Goal: Task Accomplishment & Management: Use online tool/utility

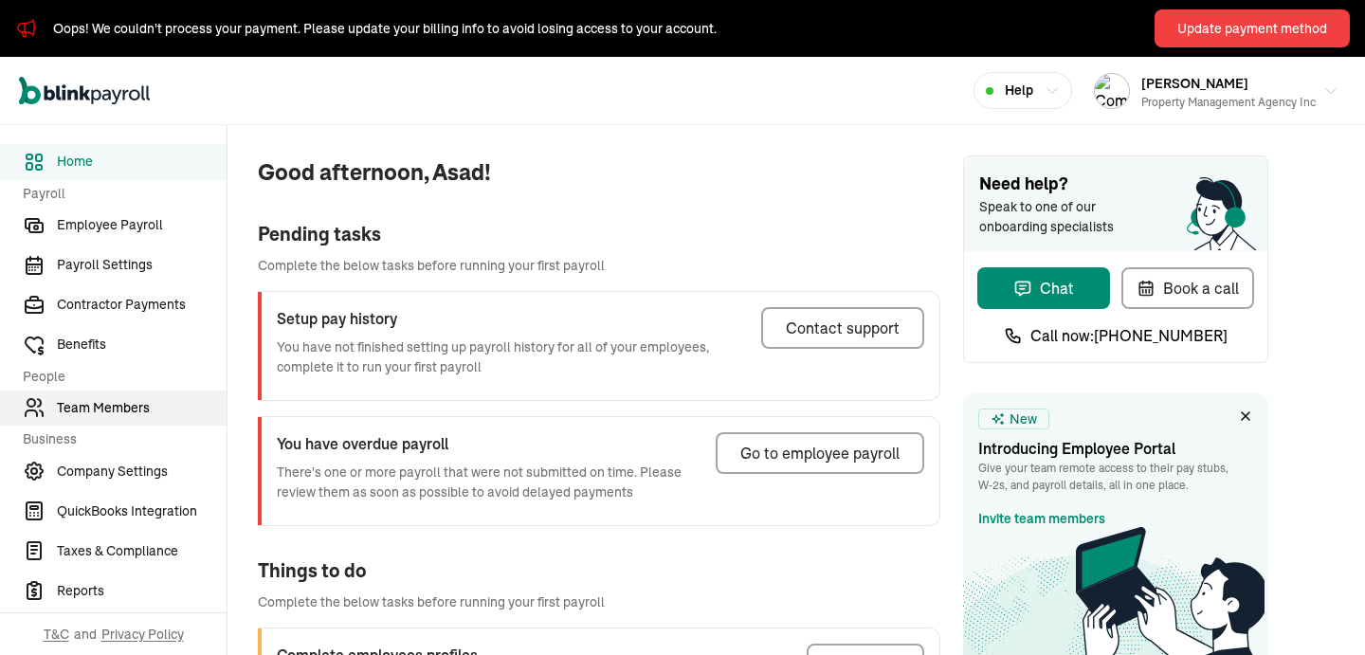
click at [75, 403] on span "Team Members" at bounding box center [142, 408] width 170 height 20
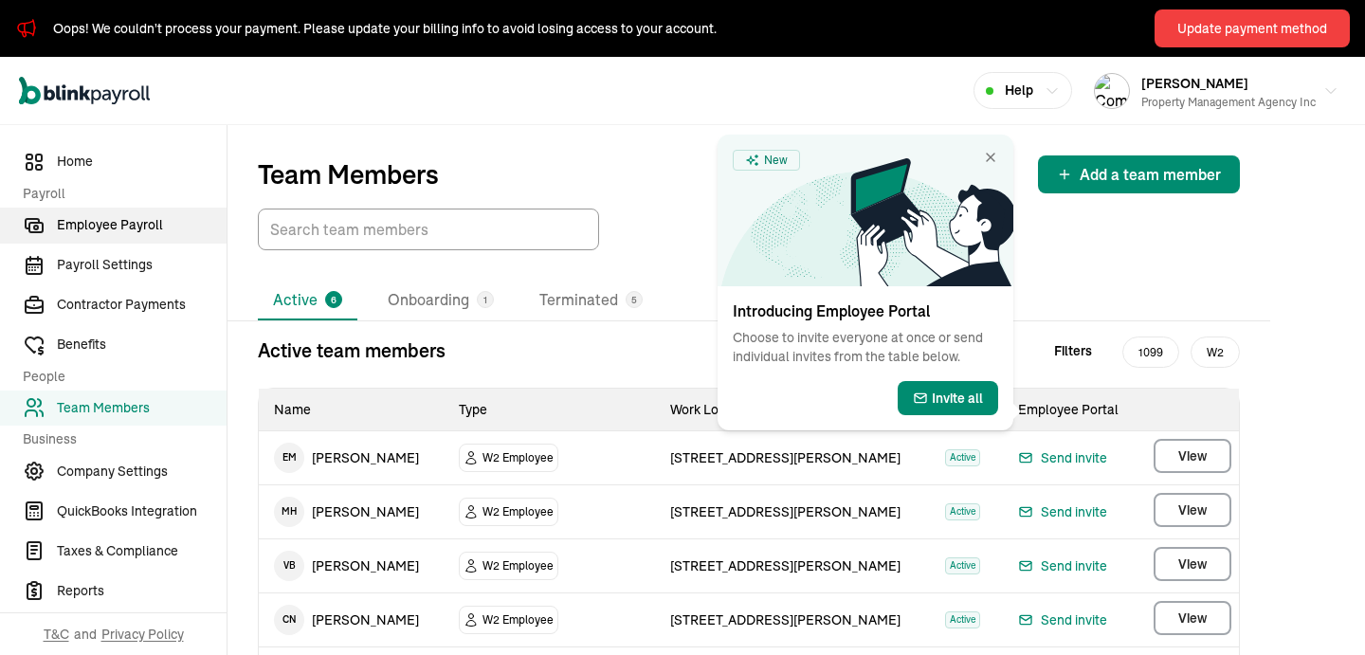
click at [140, 230] on span "Employee Payroll" at bounding box center [142, 225] width 170 height 20
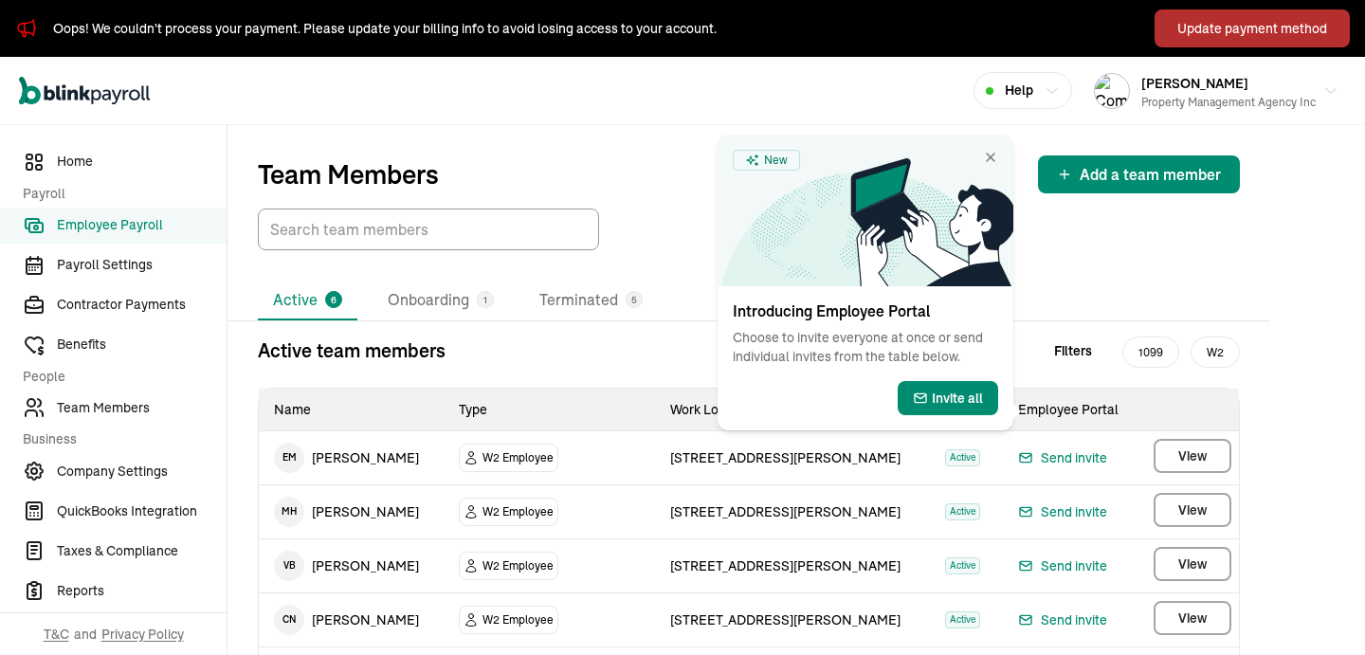
click at [1214, 45] on button "Update payment method" at bounding box center [1252, 28] width 195 height 38
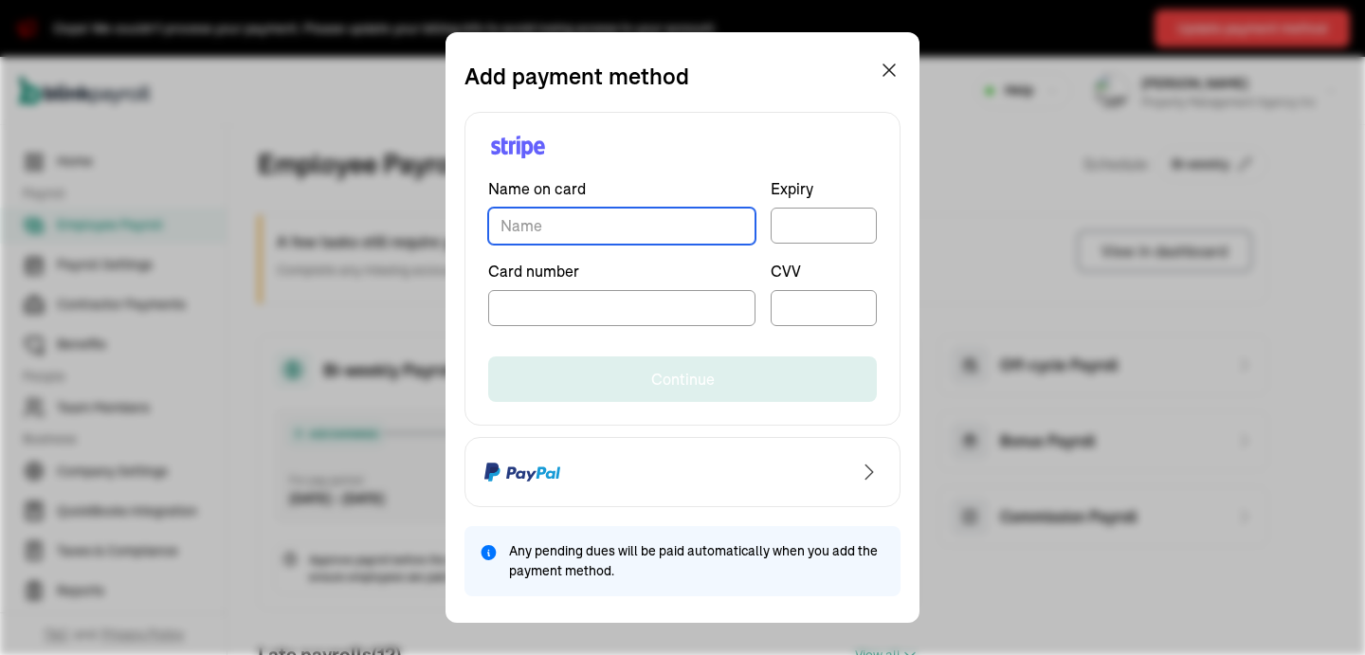
click at [616, 228] on input "TextInput" at bounding box center [621, 226] width 267 height 37
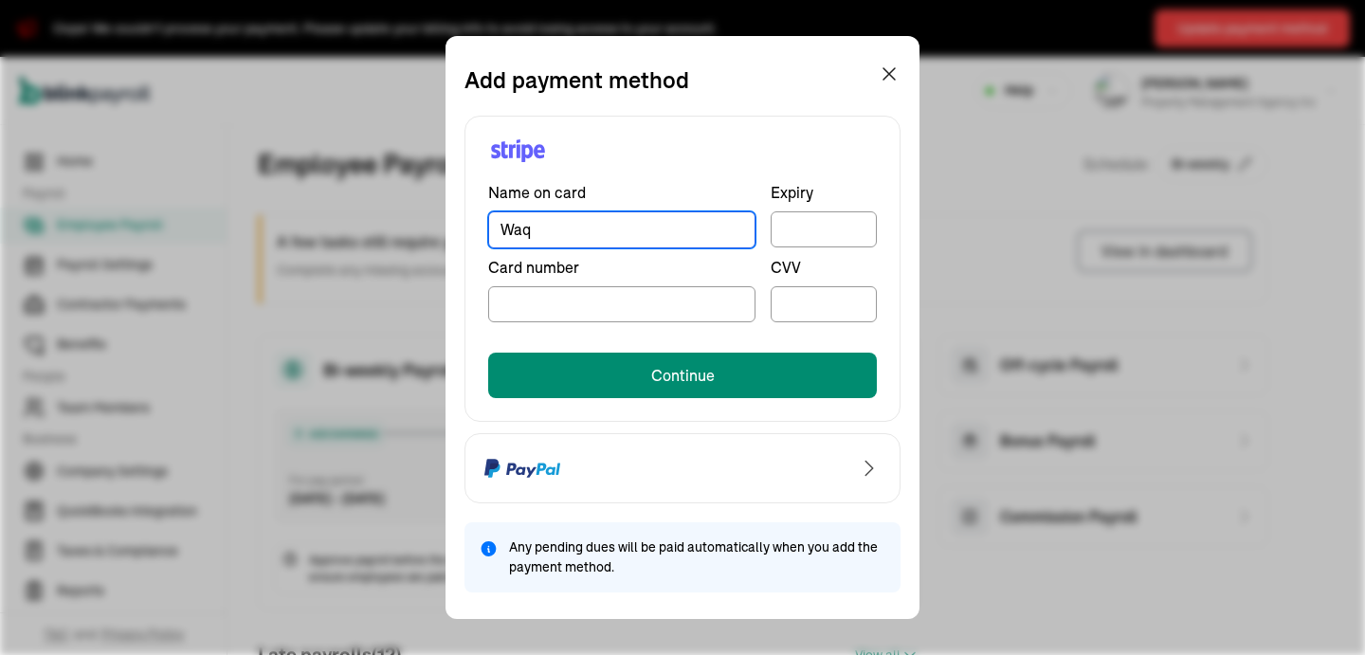
type input "Waqar Khan"
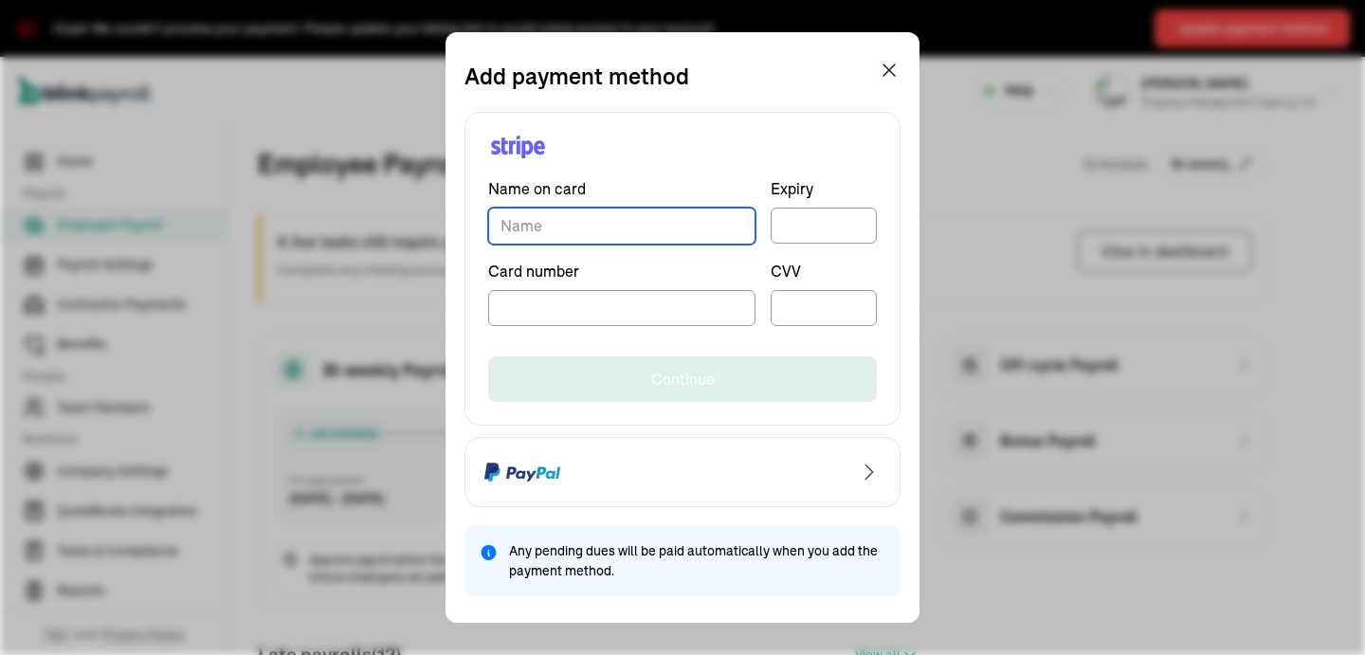
click at [611, 219] on input "TextInput" at bounding box center [621, 226] width 267 height 37
type input "Asad Alam Khan"
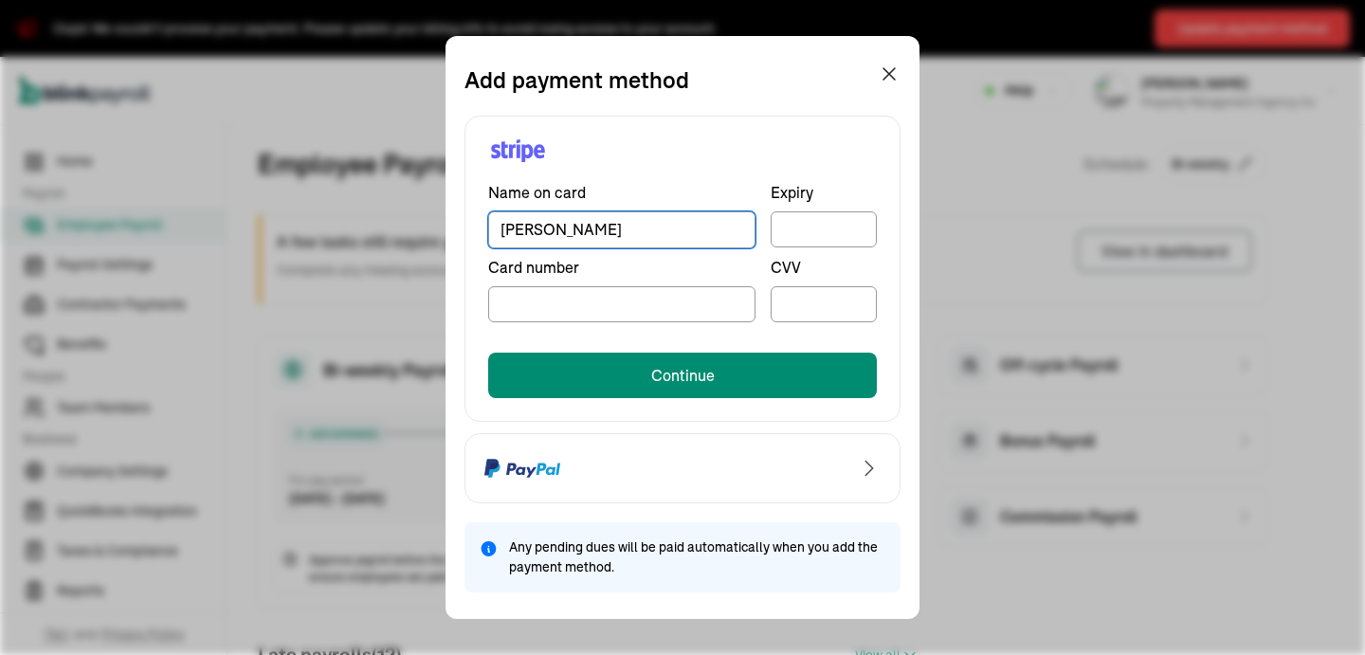
click at [823, 222] on iframe at bounding box center [824, 230] width 82 height 16
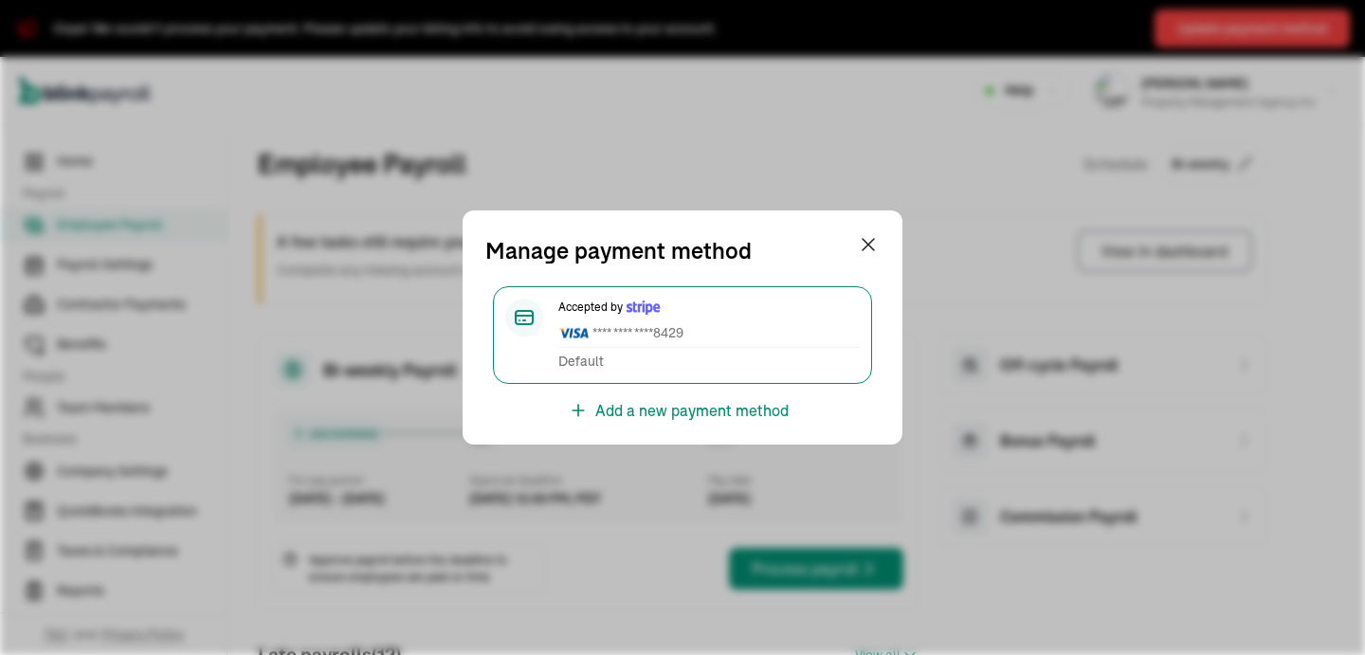
click at [870, 231] on div "Manage payment method Accepted by **** **** **** 8429 Default Add a new payment…" at bounding box center [683, 327] width 440 height 234
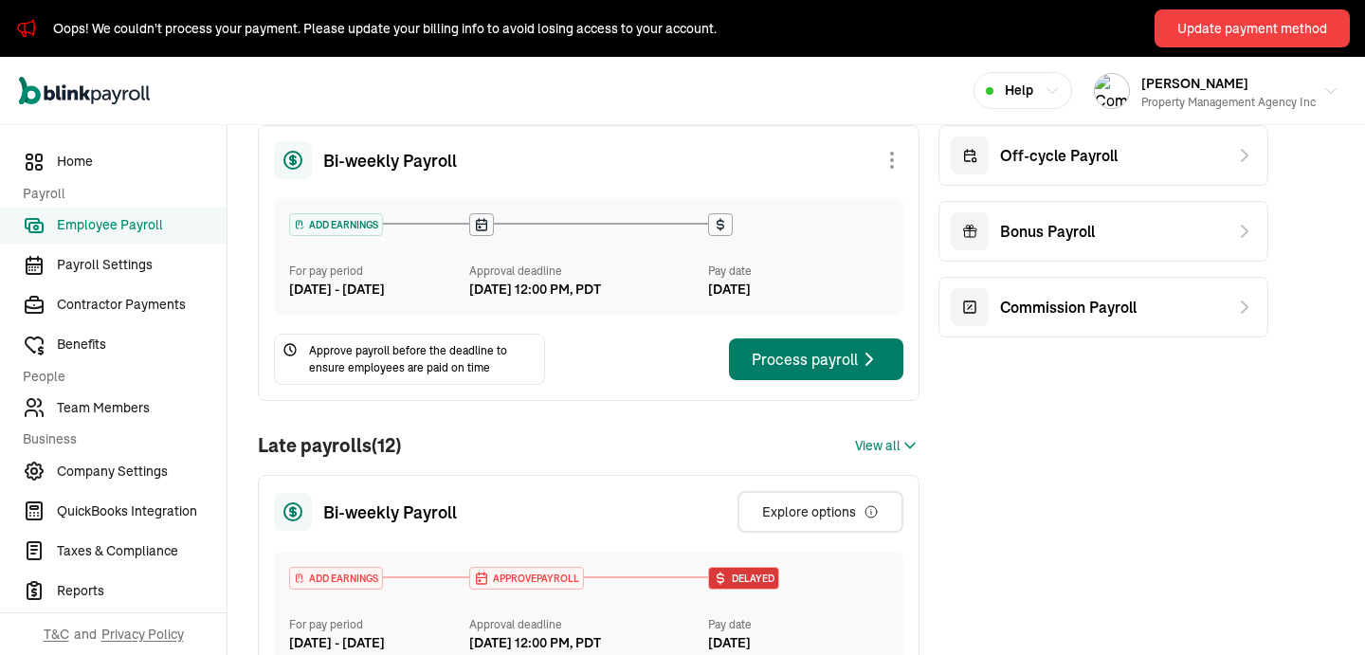
scroll to position [579, 0]
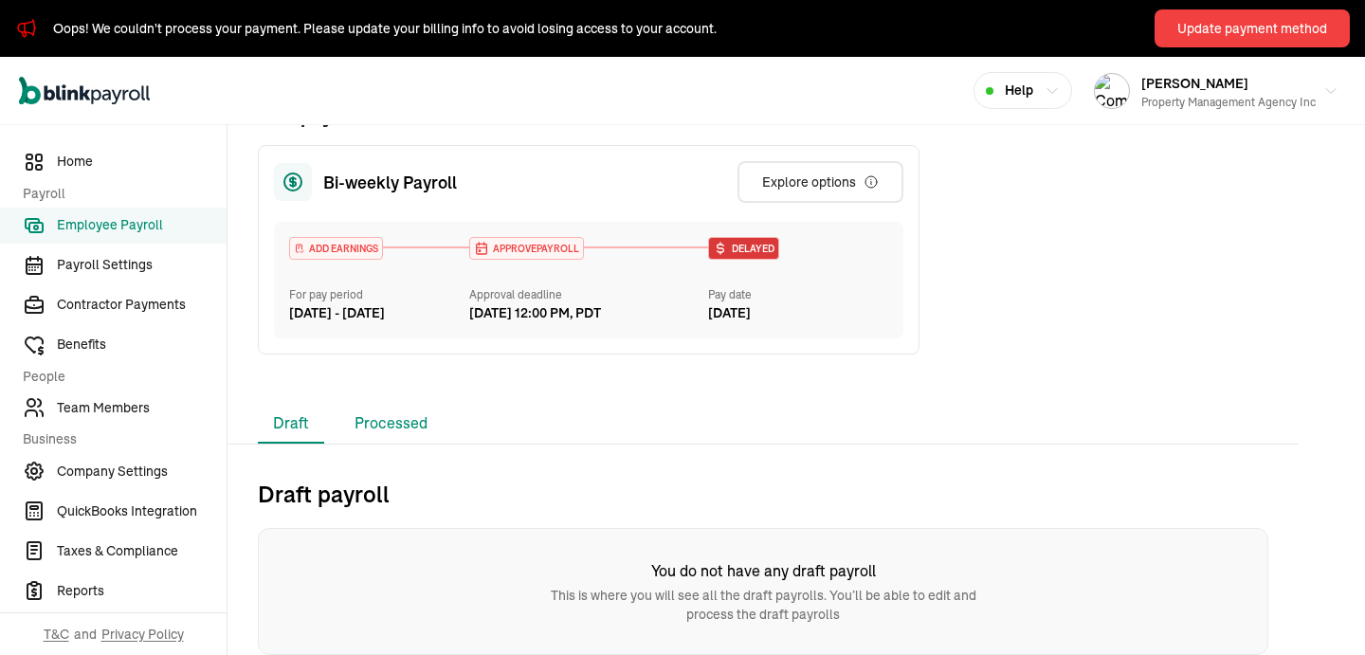
click at [393, 412] on li "Processed" at bounding box center [390, 424] width 103 height 40
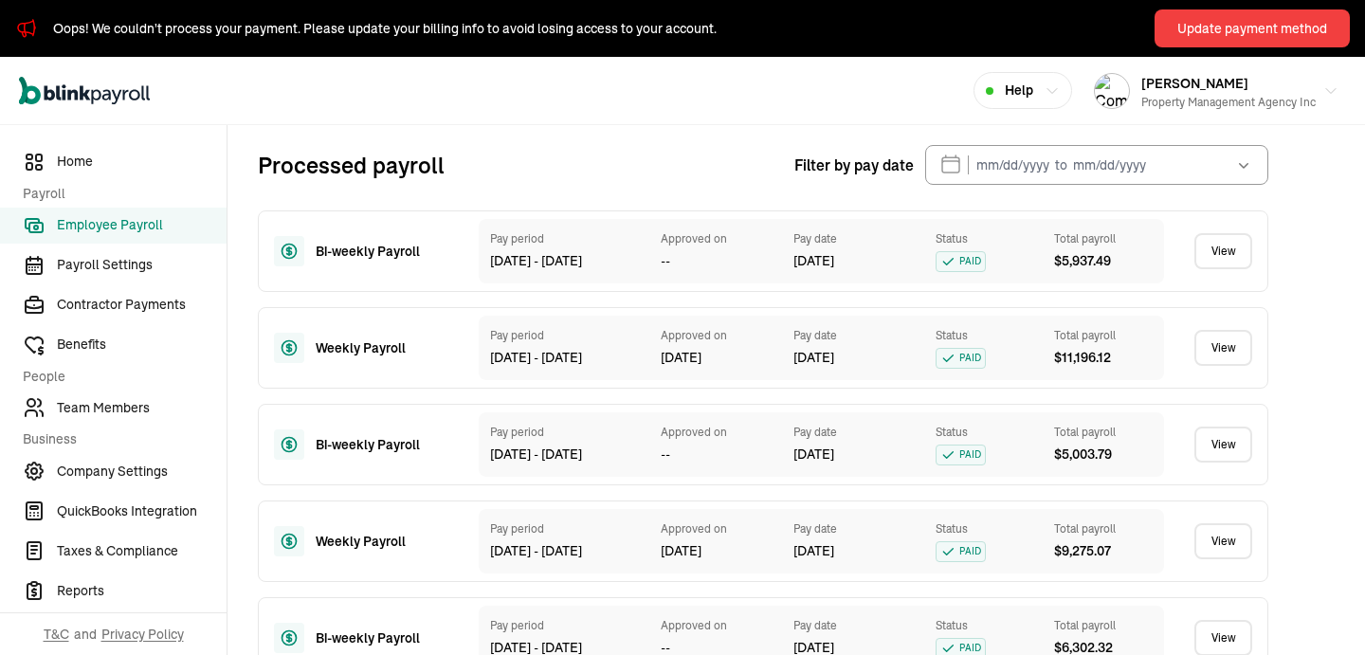
scroll to position [757, 0]
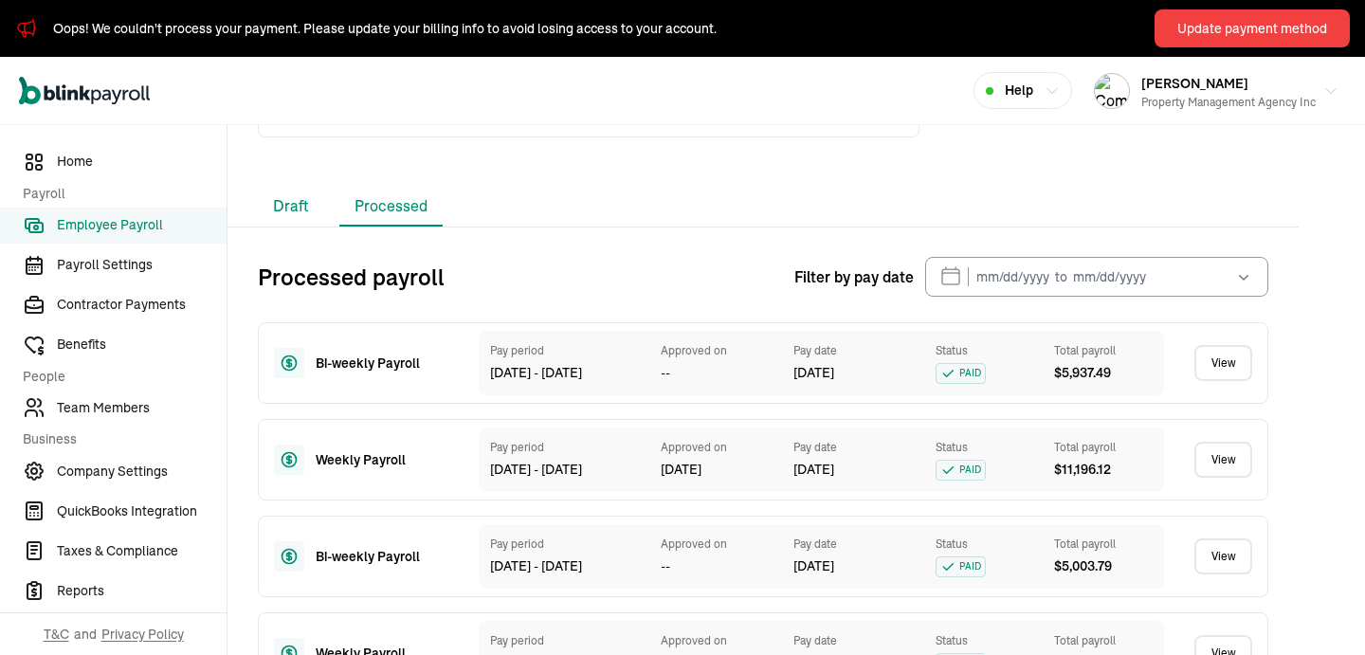
click at [282, 227] on li "Draft" at bounding box center [291, 207] width 66 height 40
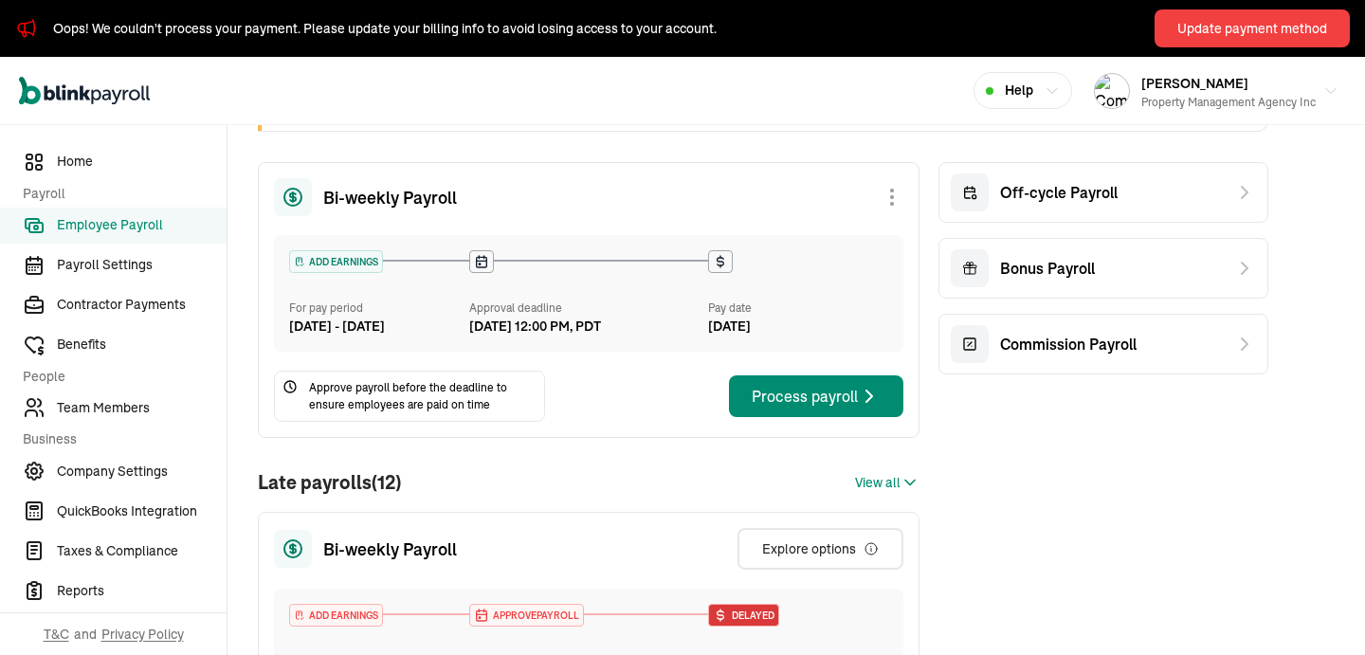
scroll to position [119, 0]
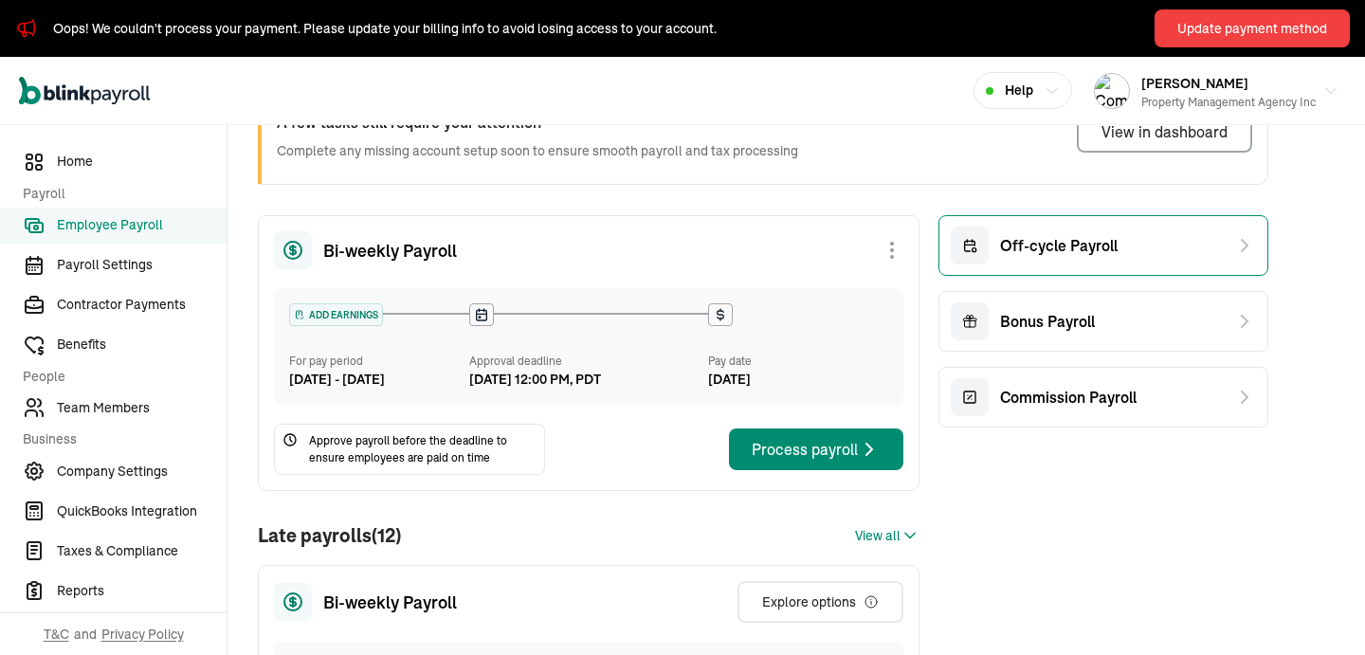
click at [1042, 258] on div "Off-cycle Payroll" at bounding box center [1034, 246] width 167 height 38
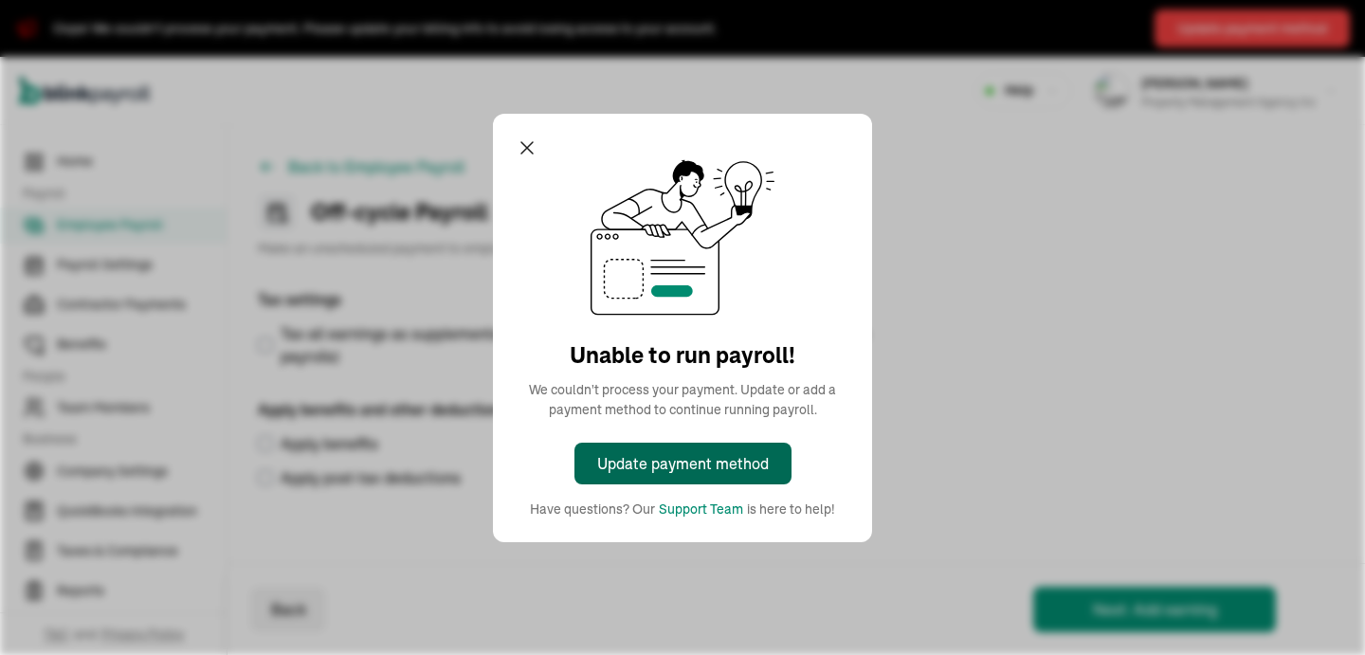
click at [768, 447] on button "Update payment method" at bounding box center [683, 464] width 217 height 42
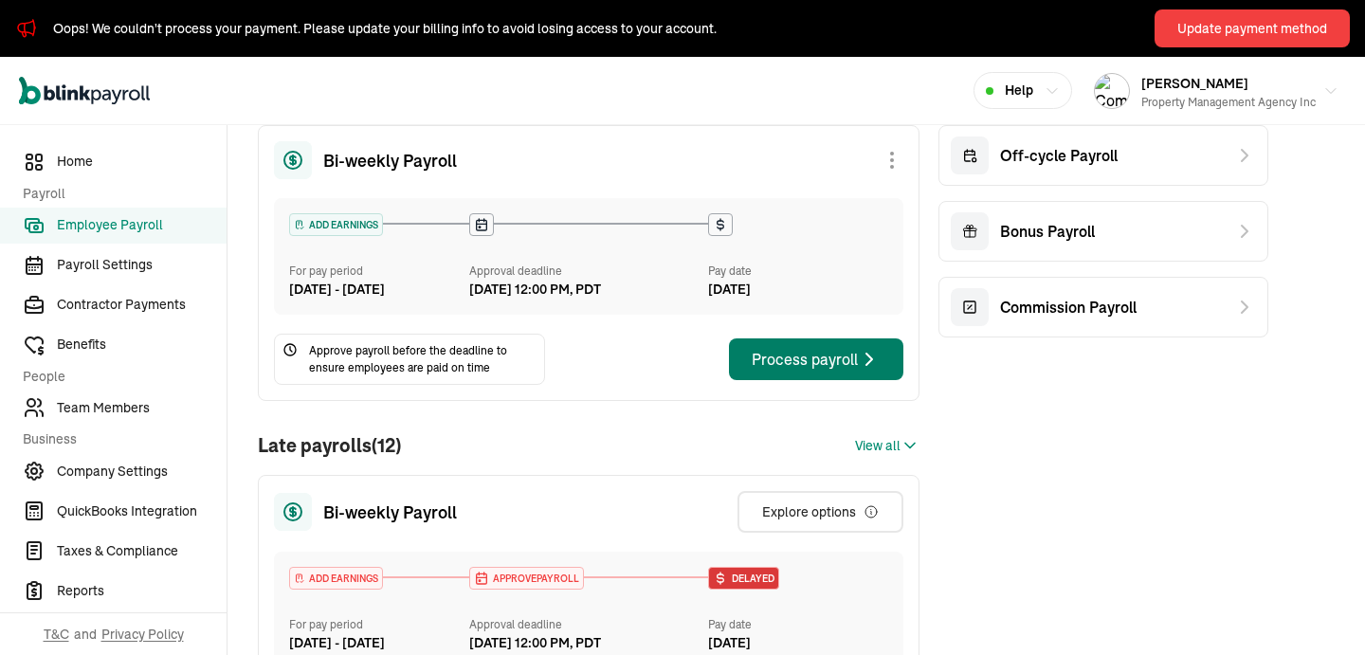
scroll to position [579, 0]
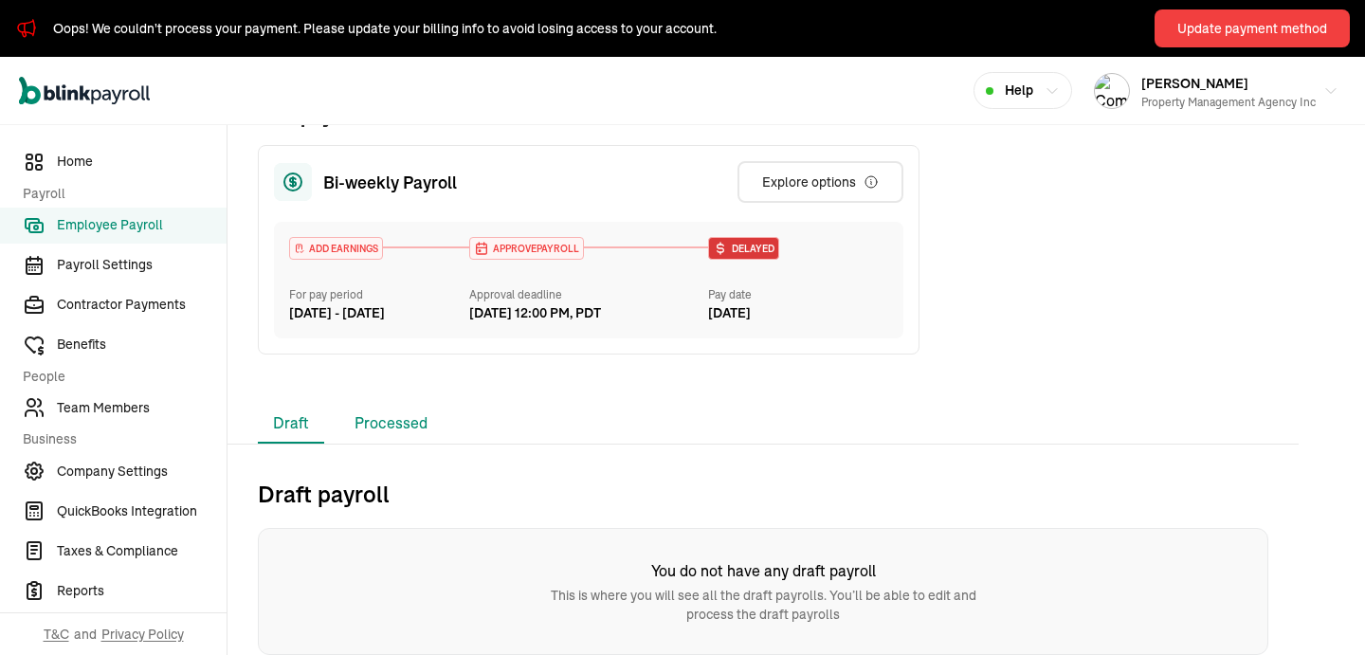
click at [393, 412] on li "Processed" at bounding box center [390, 424] width 103 height 40
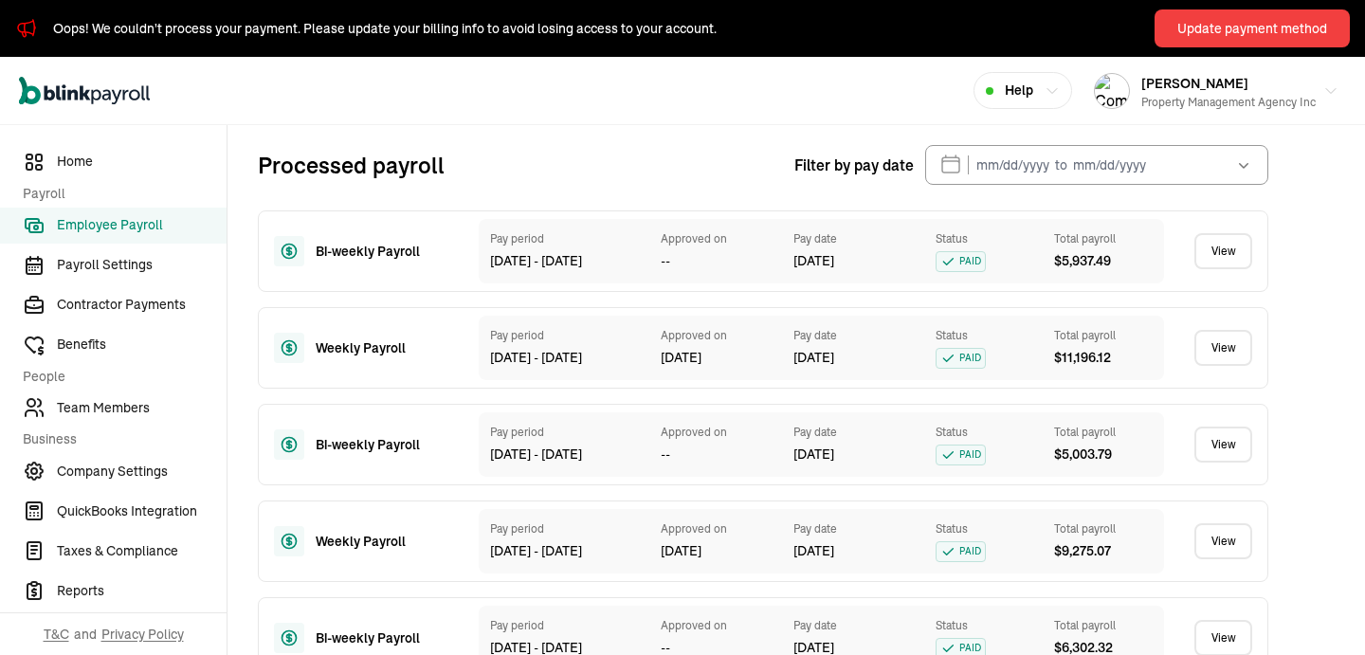
scroll to position [757, 0]
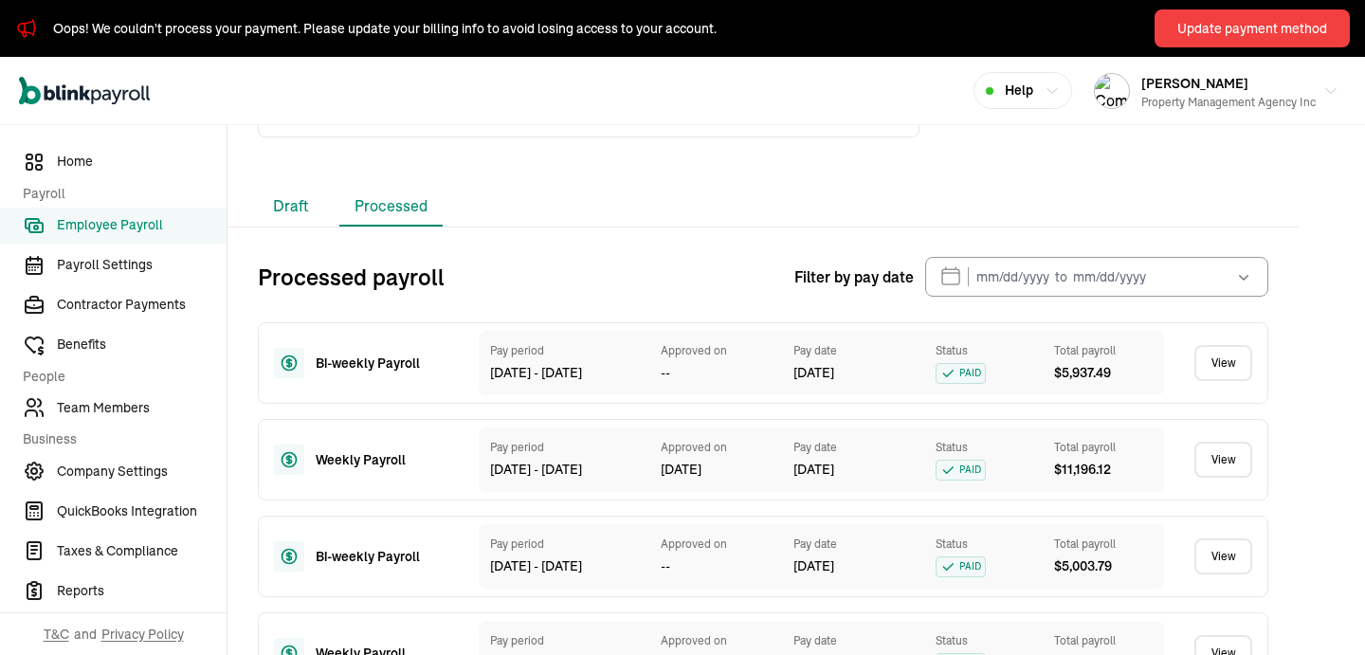
click at [282, 227] on li "Draft" at bounding box center [291, 207] width 66 height 40
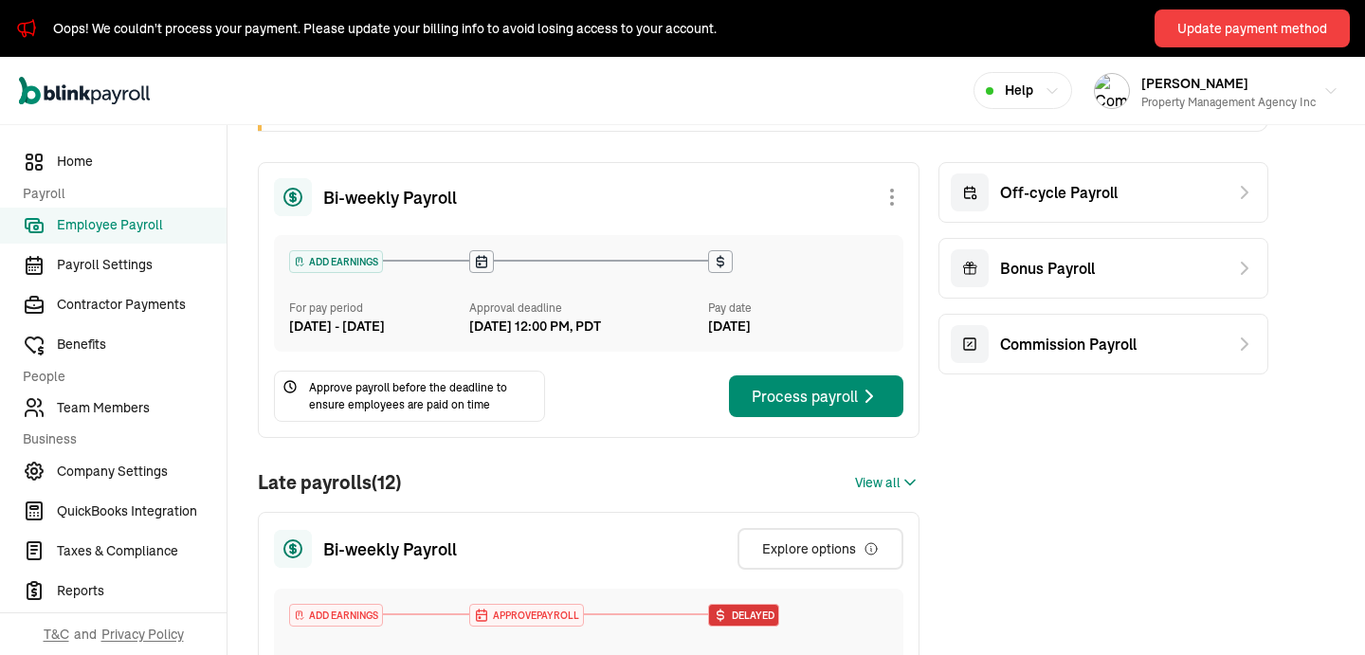
scroll to position [119, 0]
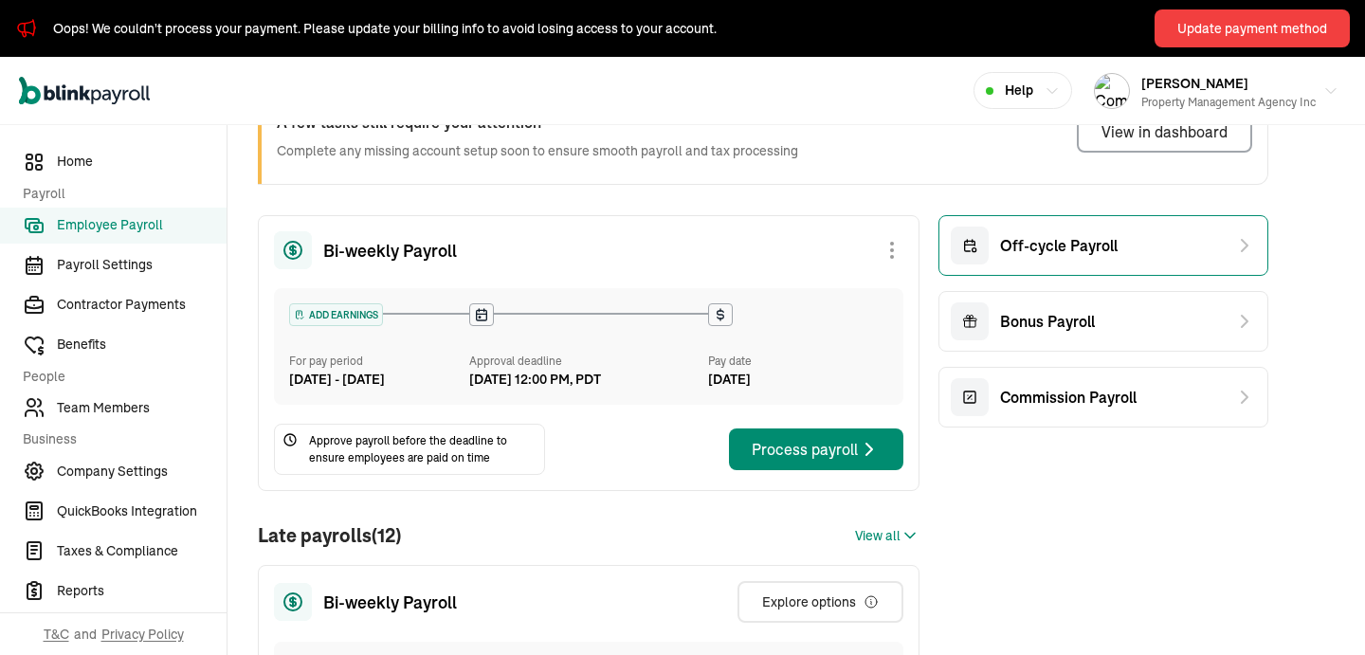
click at [1042, 258] on div "Off-cycle Payroll" at bounding box center [1034, 246] width 167 height 38
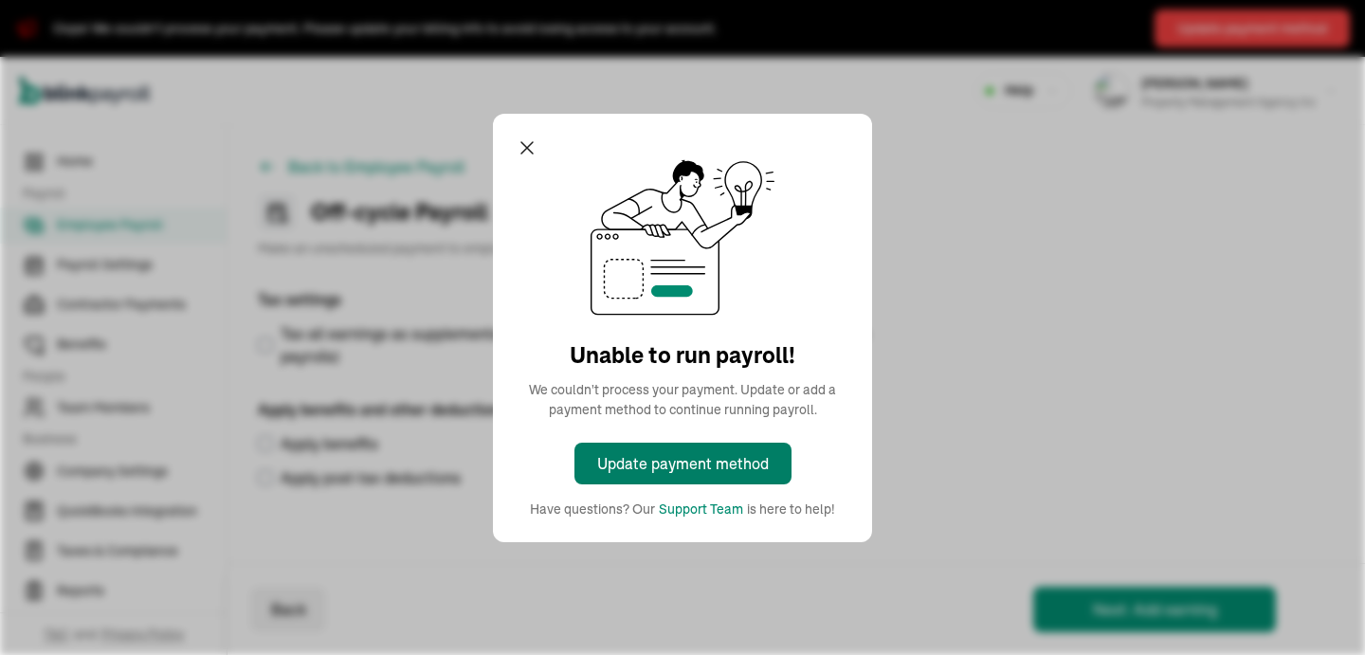
click at [768, 447] on button "Update payment method" at bounding box center [683, 464] width 217 height 42
